Goal: Transaction & Acquisition: Purchase product/service

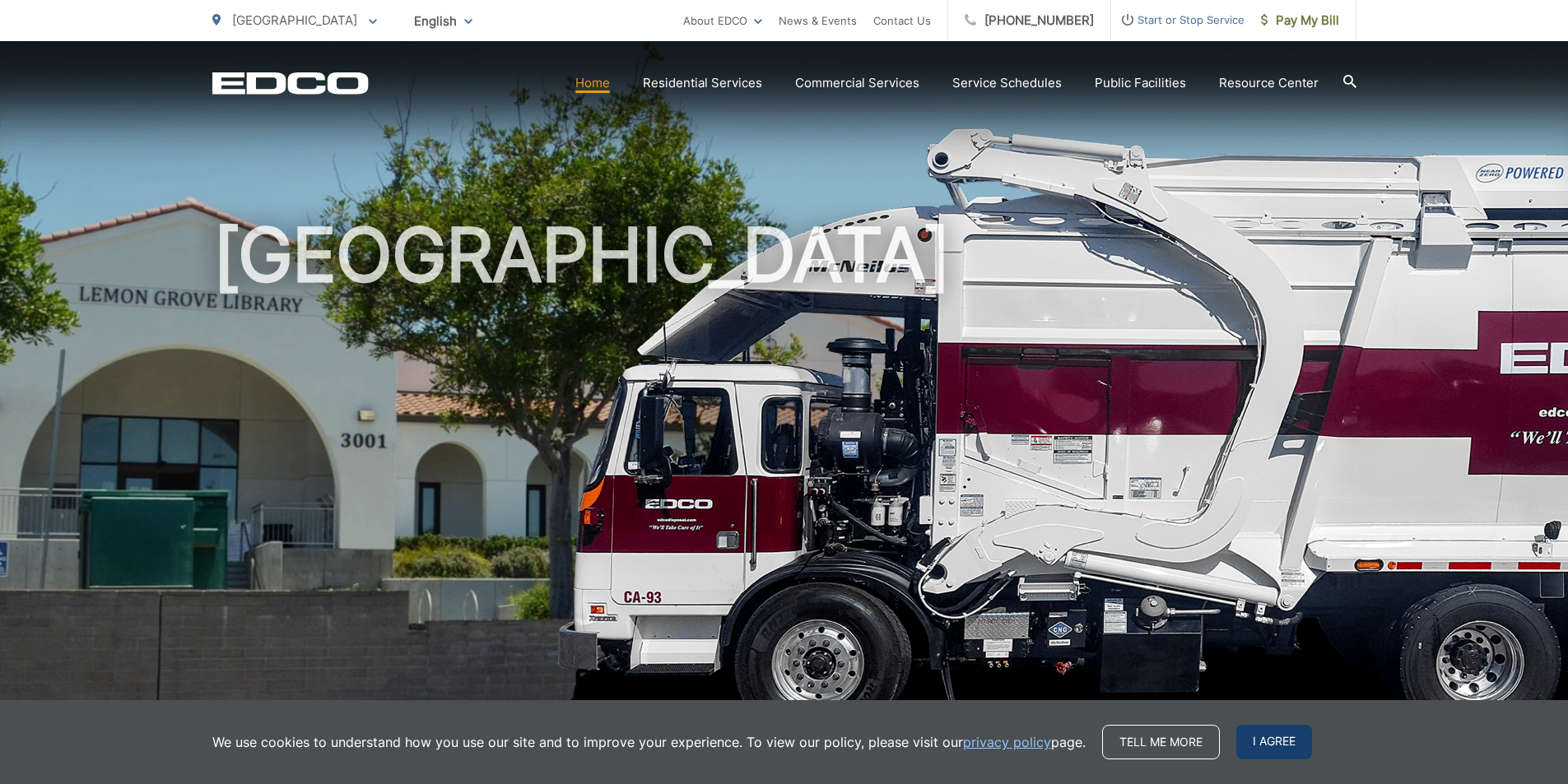
click at [1270, 750] on span "I agree" at bounding box center [1274, 742] width 76 height 34
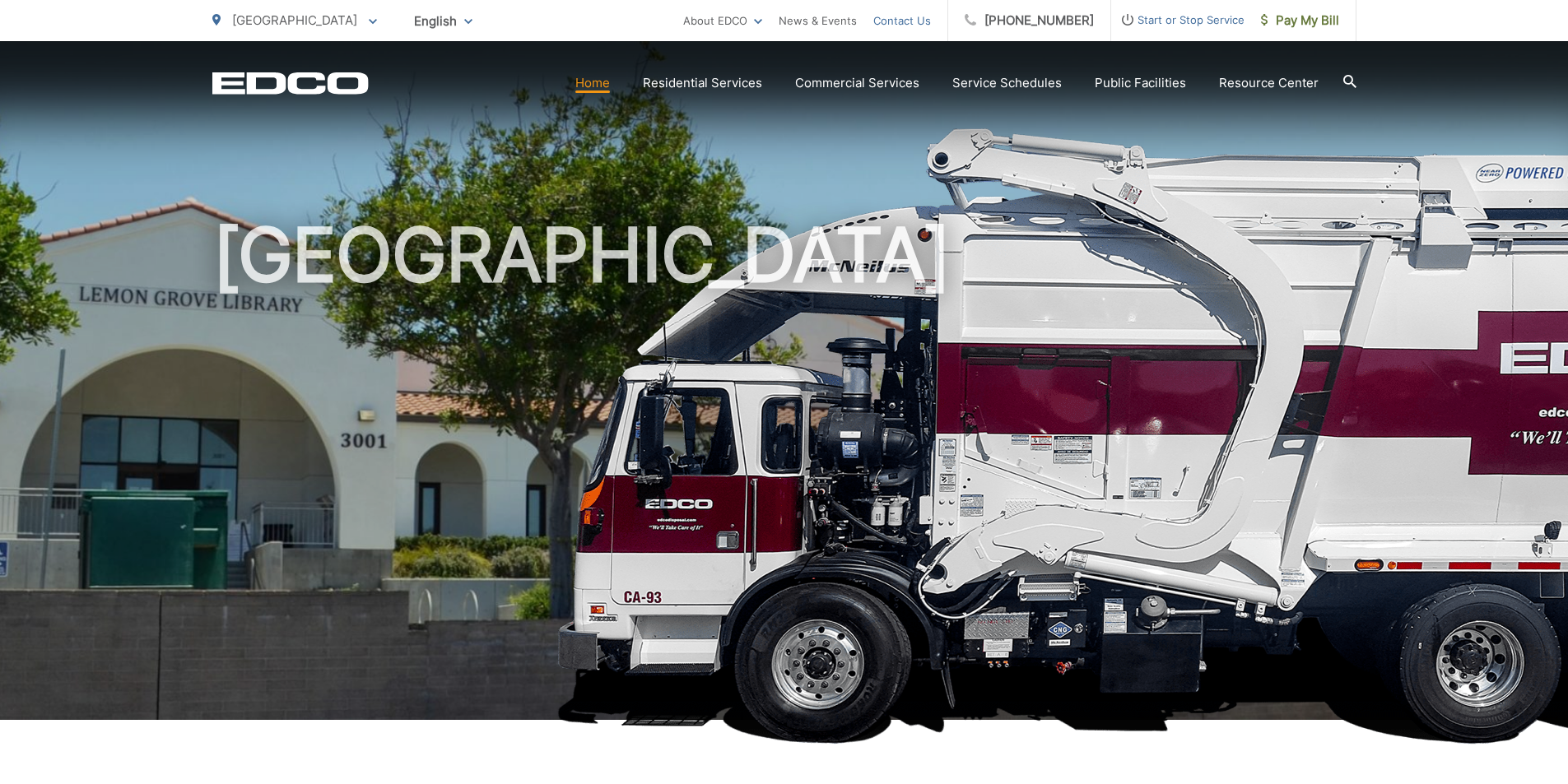
click at [918, 23] on link "Contact Us" at bounding box center [903, 20] width 58 height 19
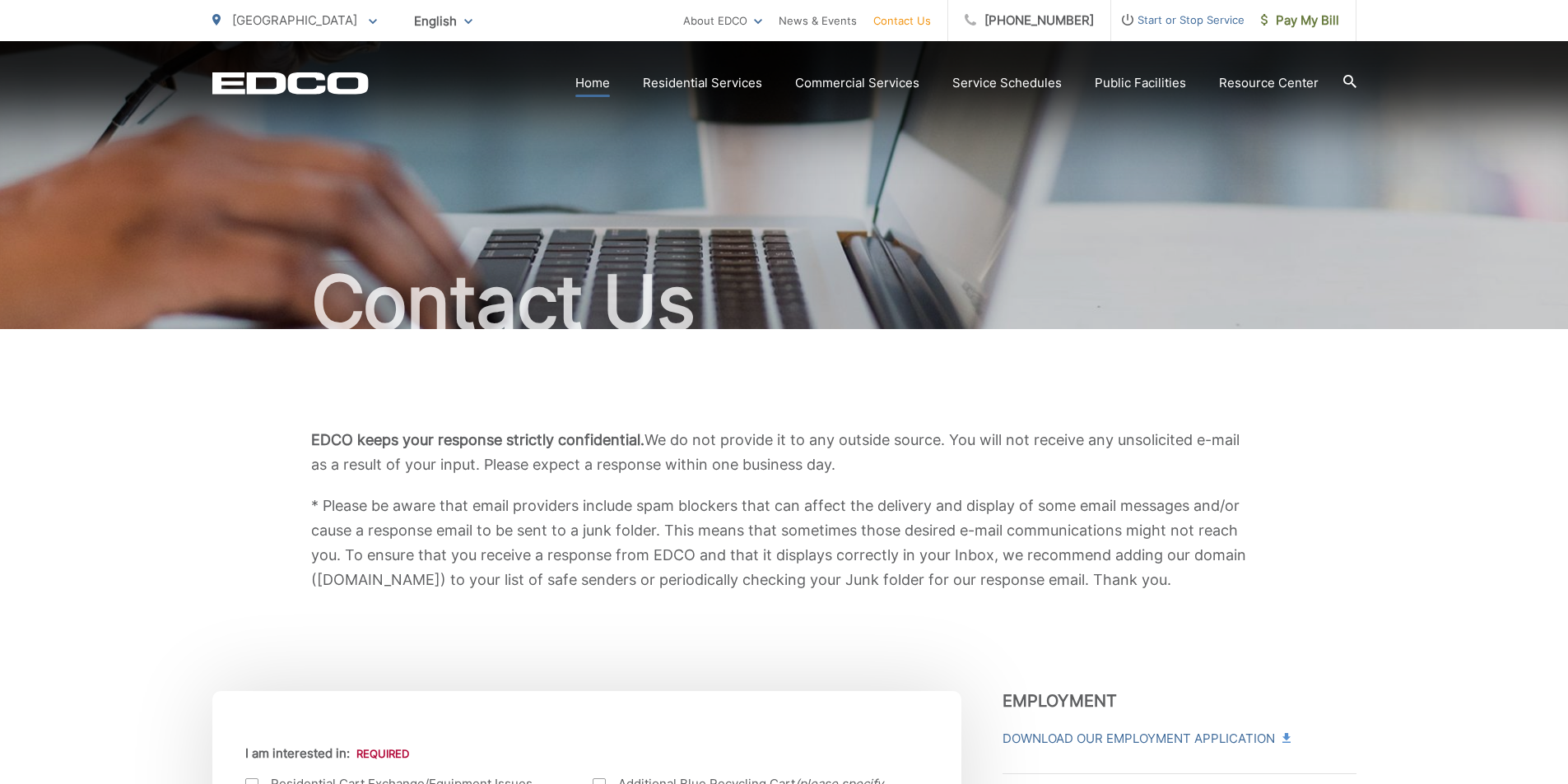
click at [602, 87] on link "Home" at bounding box center [592, 83] width 34 height 19
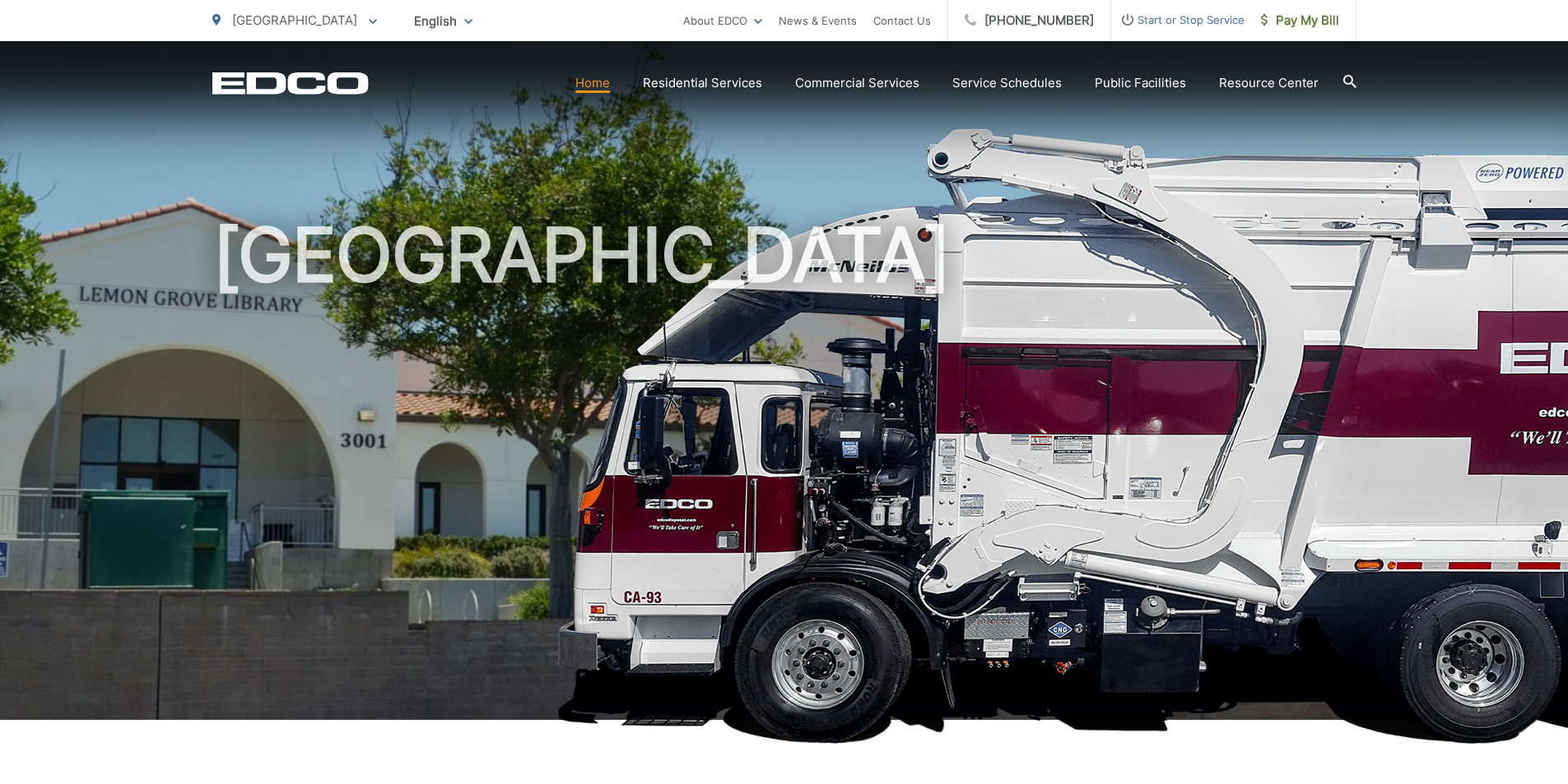
click at [602, 87] on link "Home" at bounding box center [592, 83] width 34 height 19
click at [306, 76] on icon "EDCD logo. Return to the homepage." at bounding box center [290, 83] width 156 height 21
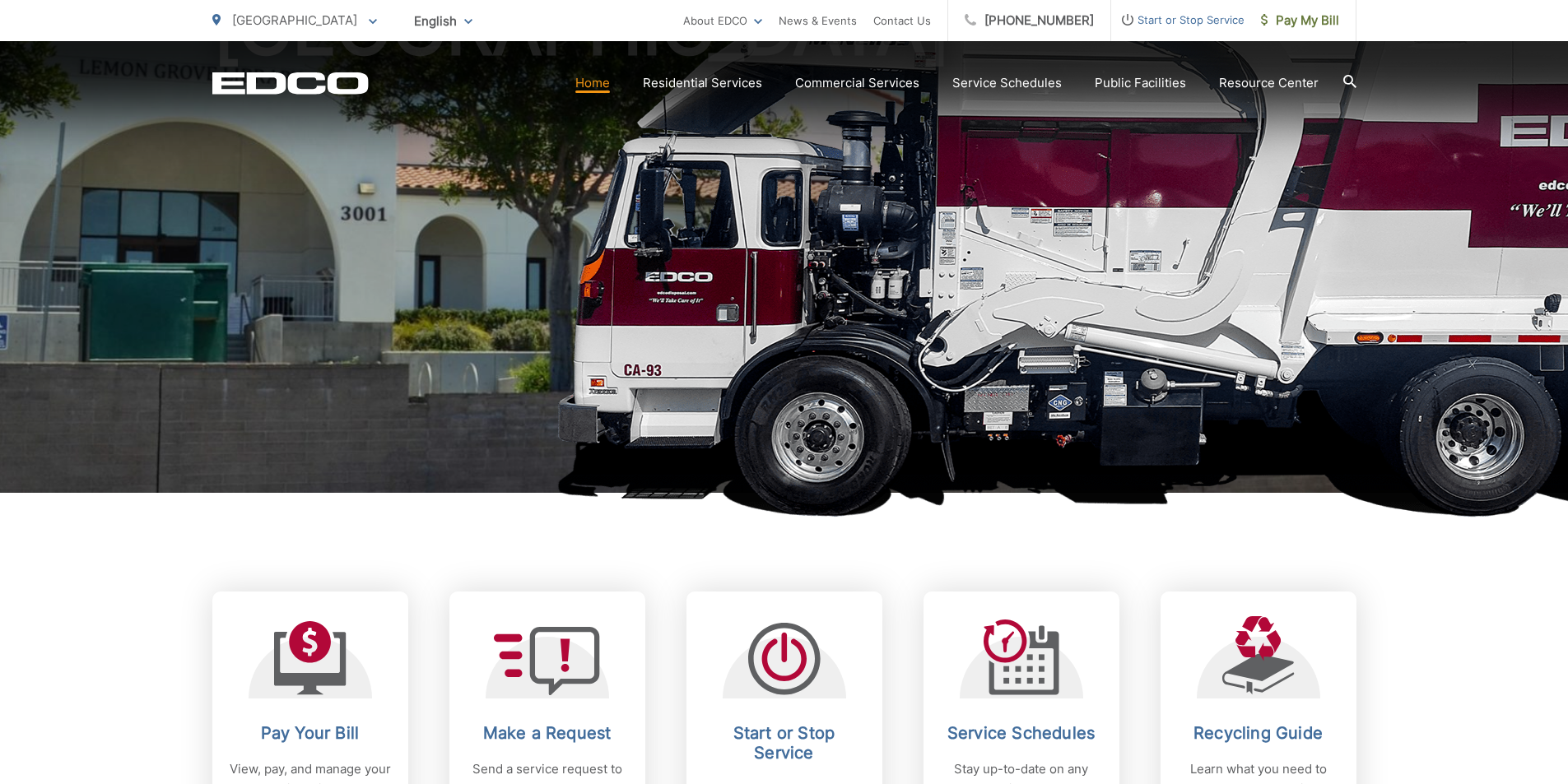
scroll to position [247, 0]
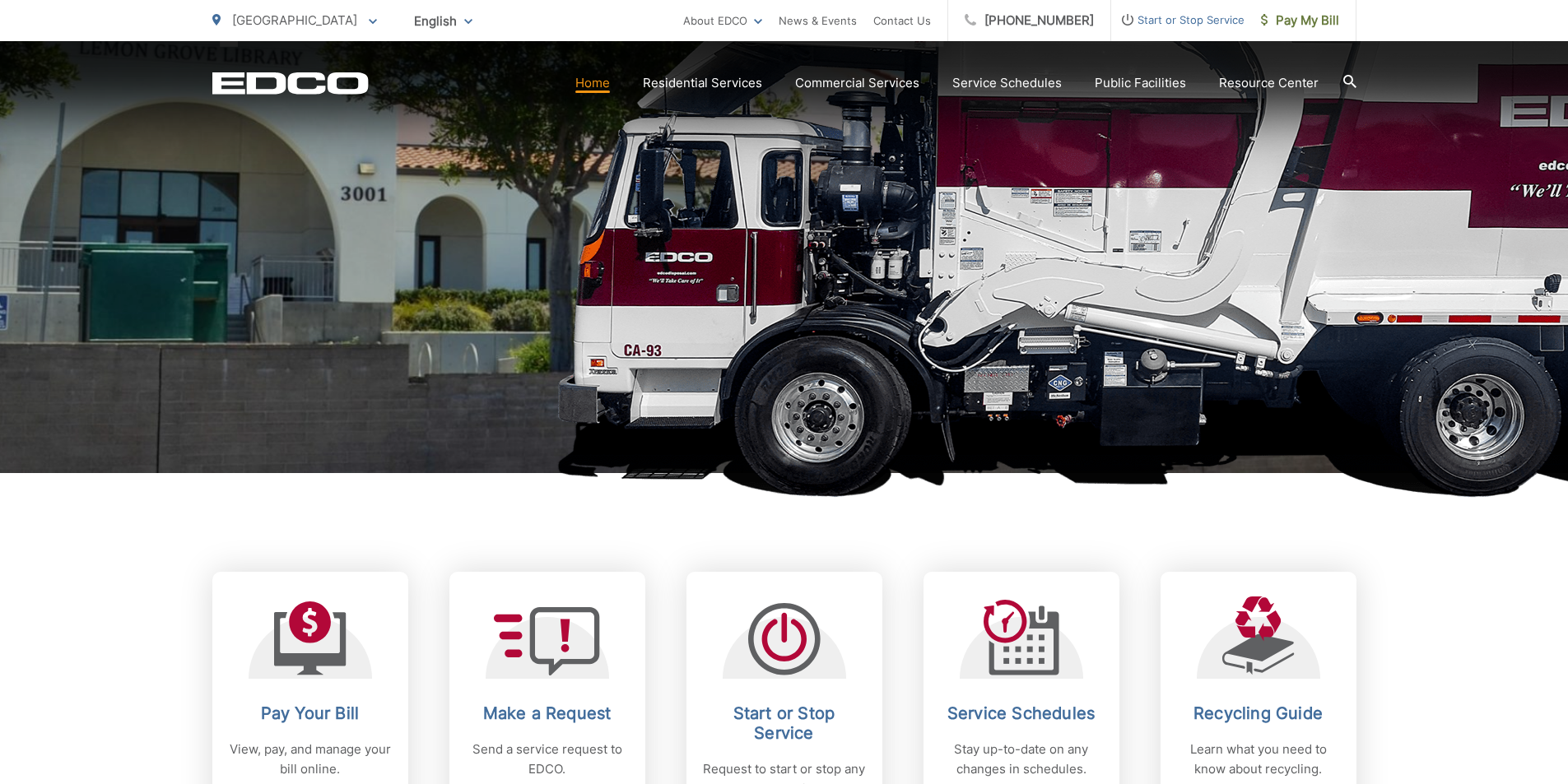
click at [1490, 262] on img at bounding box center [1268, 189] width 1426 height 617
click at [1155, 553] on div "Pay Your Bill View, pay, and manage your bill online. Make a Request Send a ser…" at bounding box center [785, 648] width 1144 height 351
click at [1115, 541] on div "Pay Your Bill View, pay, and manage your bill online. Make a Request Send a ser…" at bounding box center [785, 648] width 1144 height 351
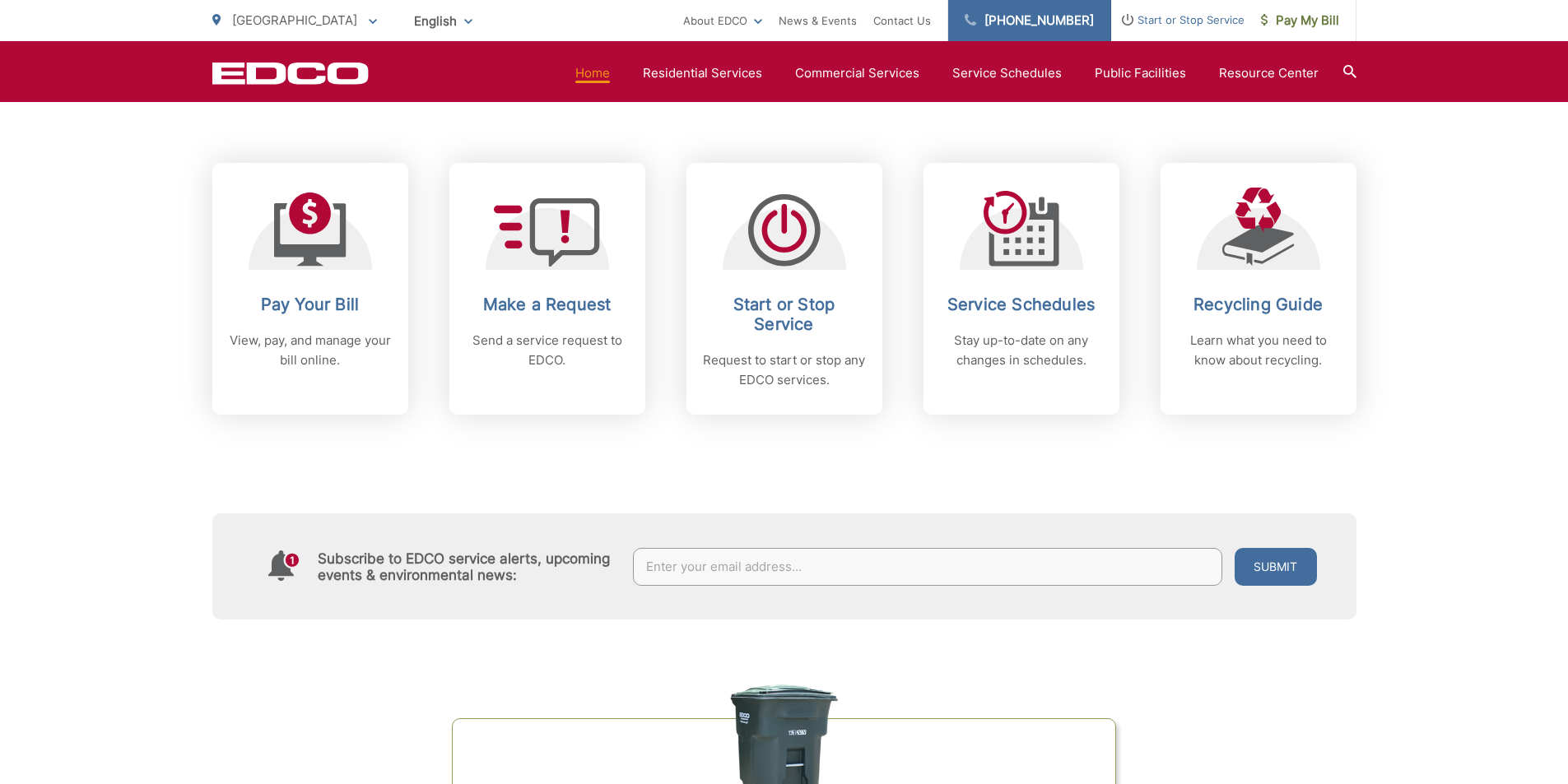
scroll to position [576, 0]
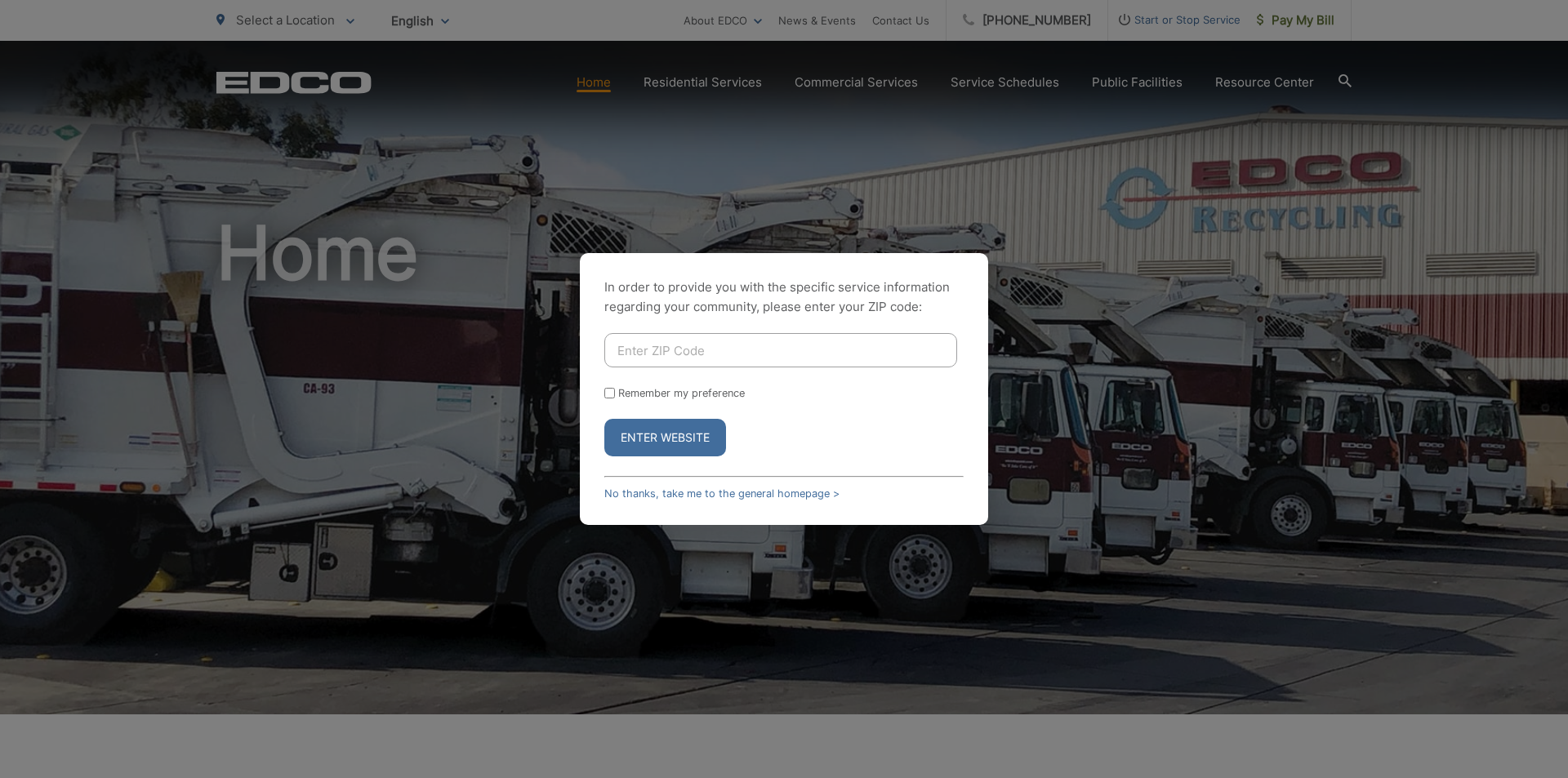
click at [889, 335] on input "Enter ZIP Code" at bounding box center [781, 350] width 353 height 34
type input "91945"
click at [693, 432] on button "Enter Website" at bounding box center [665, 437] width 122 height 38
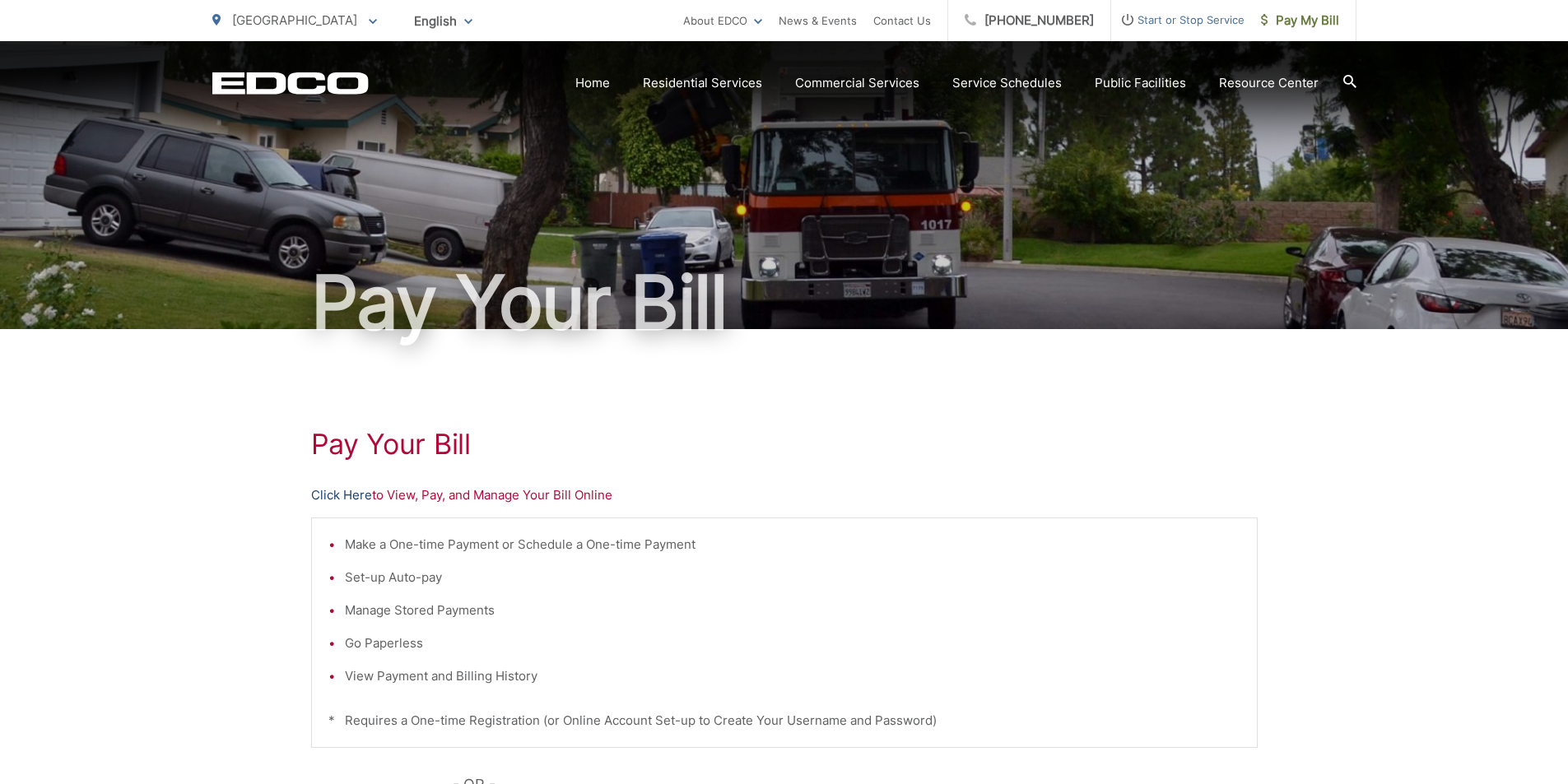
click at [343, 489] on link "Click Here" at bounding box center [341, 495] width 61 height 19
